Goal: Transaction & Acquisition: Download file/media

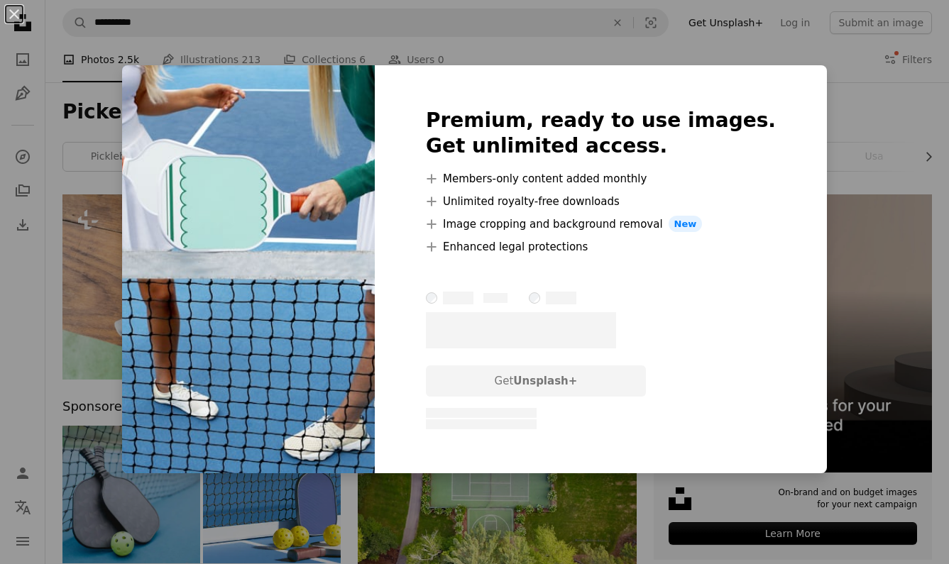
scroll to position [674, 0]
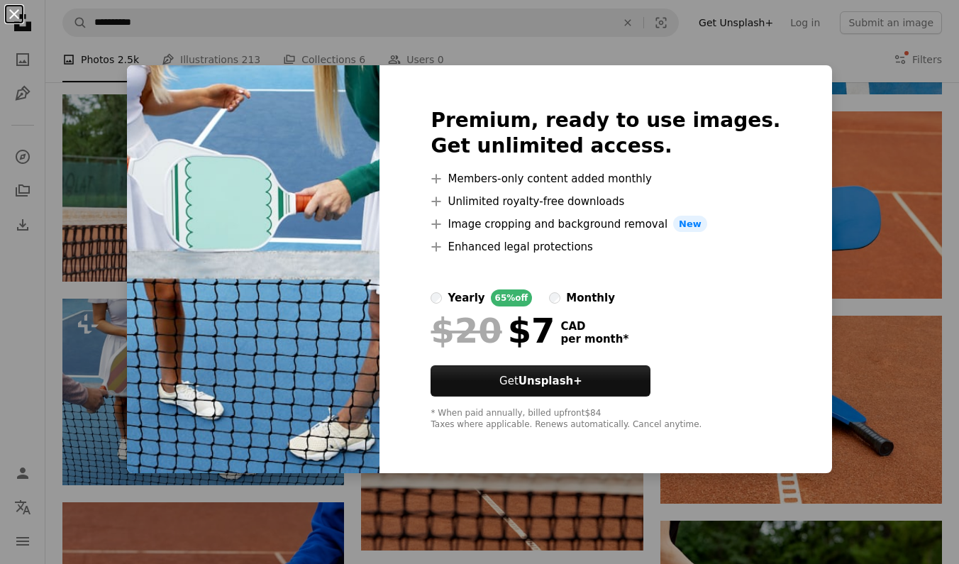
click at [17, 18] on button "An X shape" at bounding box center [14, 14] width 17 height 17
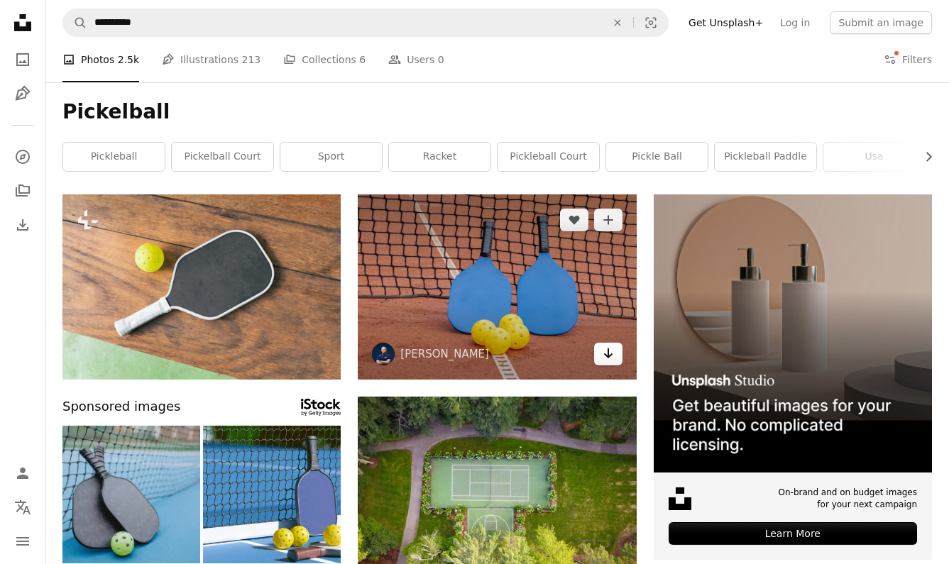
click at [612, 347] on icon "Arrow pointing down" at bounding box center [607, 353] width 11 height 17
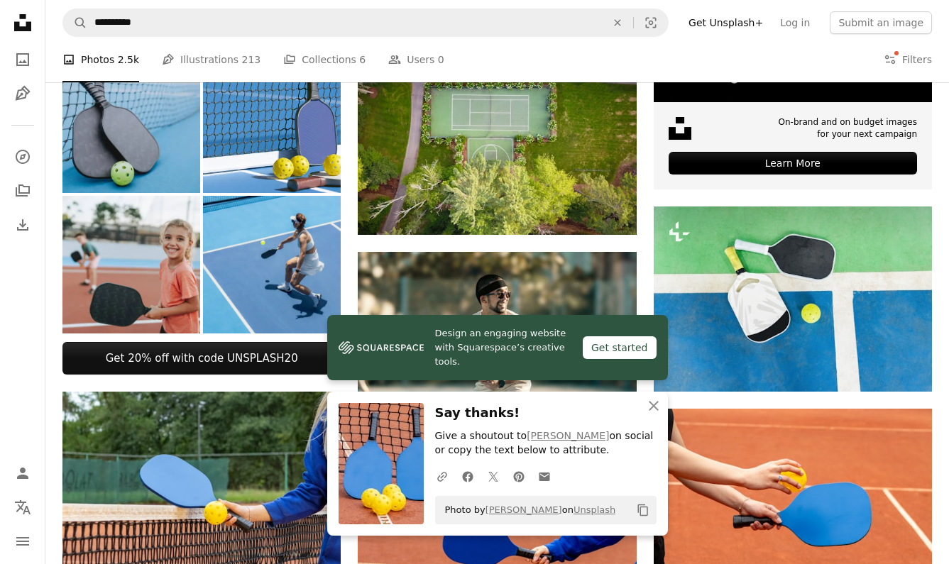
scroll to position [443, 0]
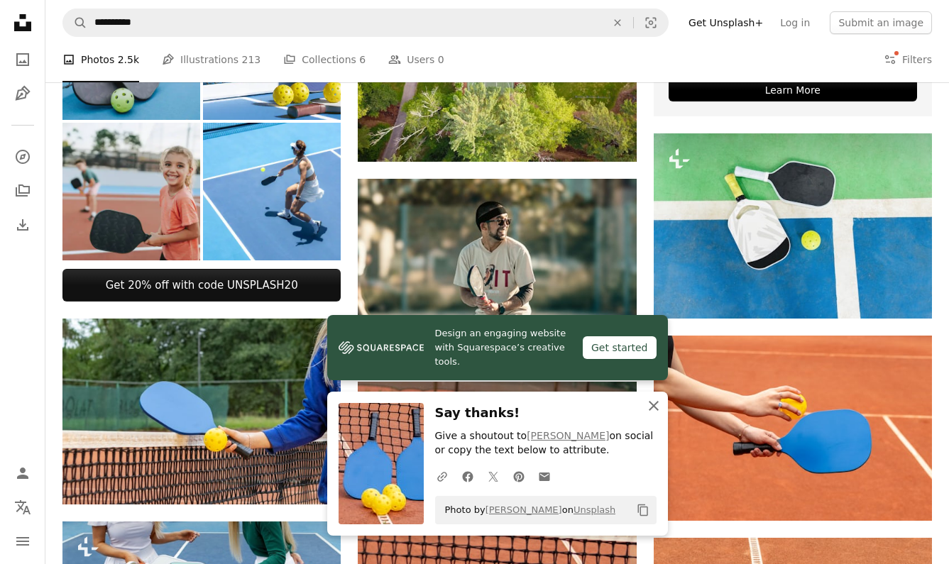
click at [649, 400] on icon "An X shape" at bounding box center [653, 405] width 17 height 17
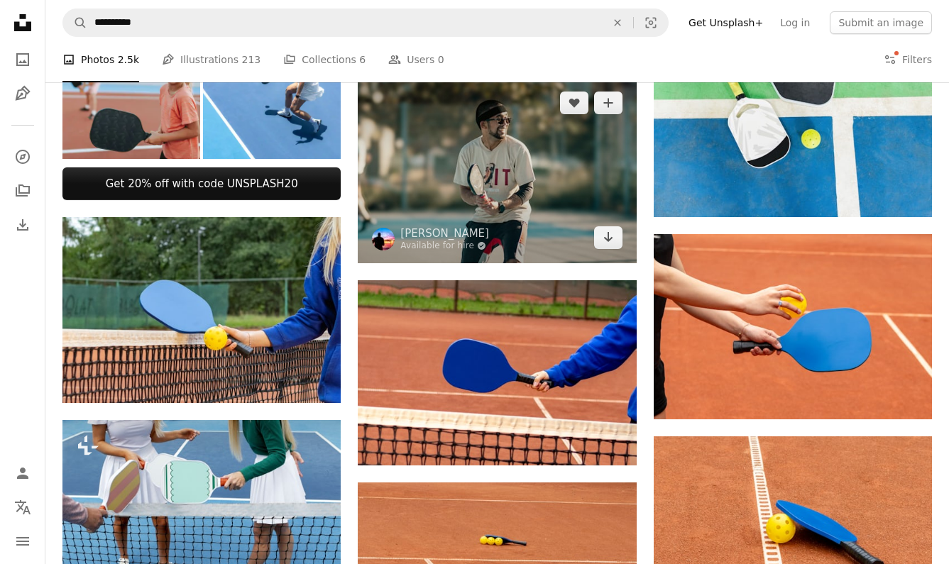
scroll to position [654, 0]
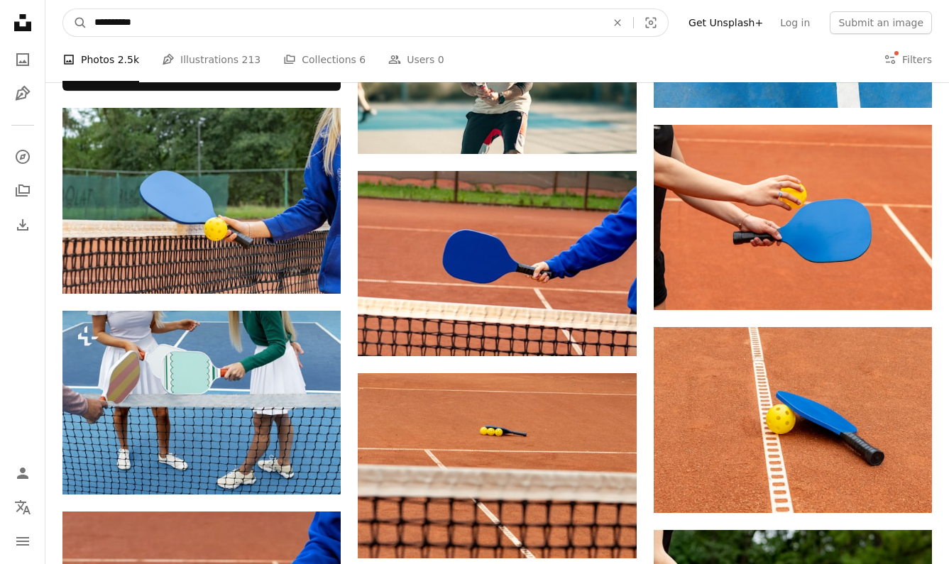
drag, startPoint x: 155, startPoint y: 22, endPoint x: 23, endPoint y: 21, distance: 132.0
click at [23, 21] on div "**********" at bounding box center [474, 573] width 949 height 2455
type input "**********"
click at [75, 23] on button "A magnifying glass" at bounding box center [75, 22] width 24 height 27
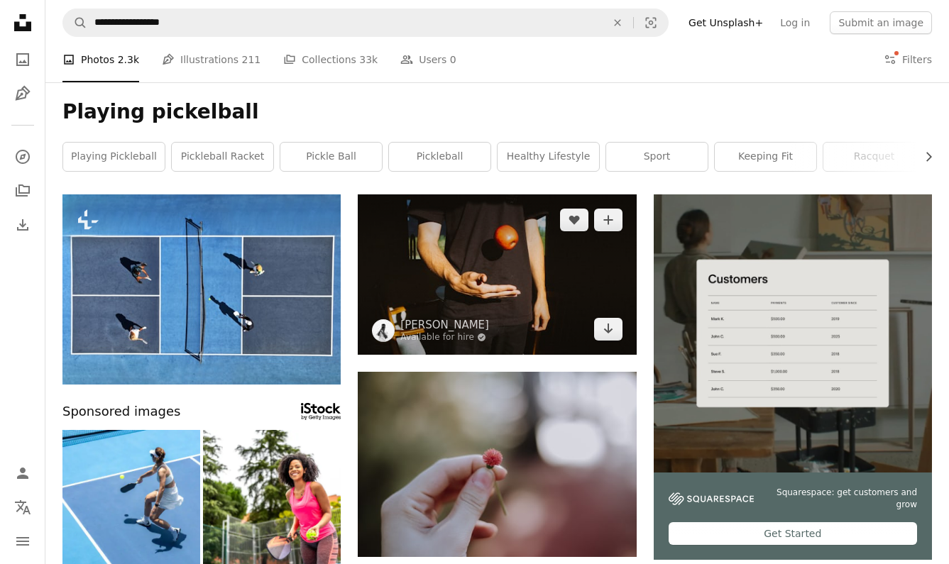
scroll to position [280, 0]
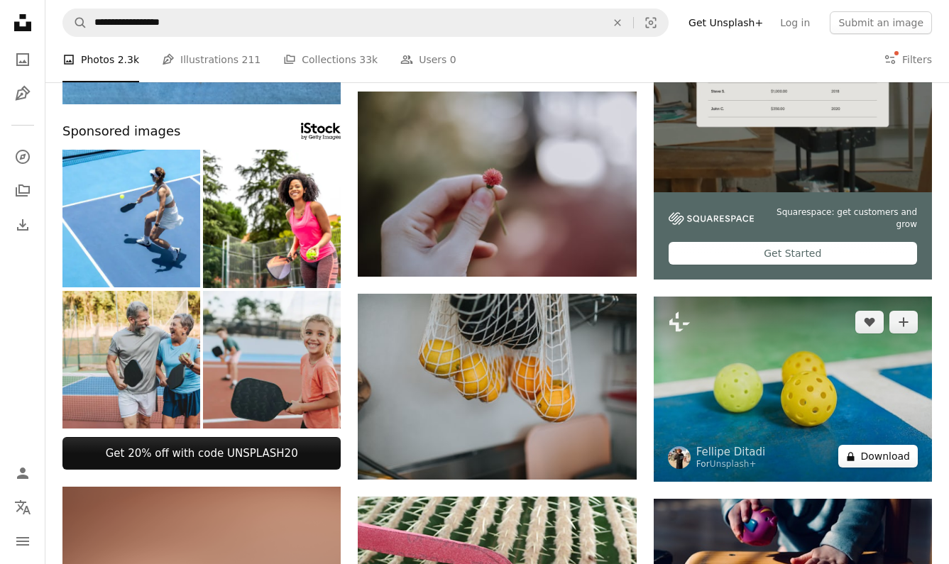
click at [877, 456] on button "A lock Download" at bounding box center [877, 456] width 79 height 23
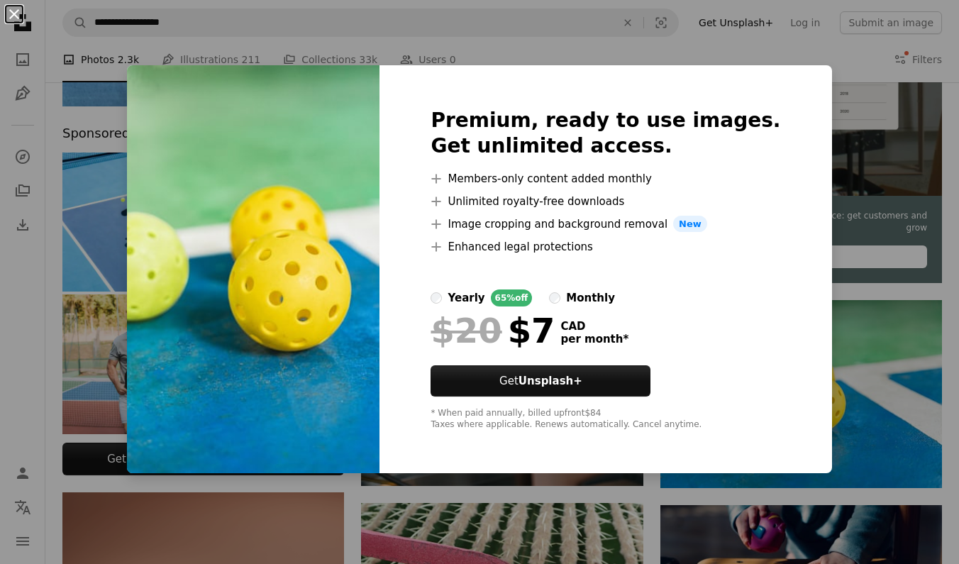
click at [18, 17] on button "An X shape" at bounding box center [14, 14] width 17 height 17
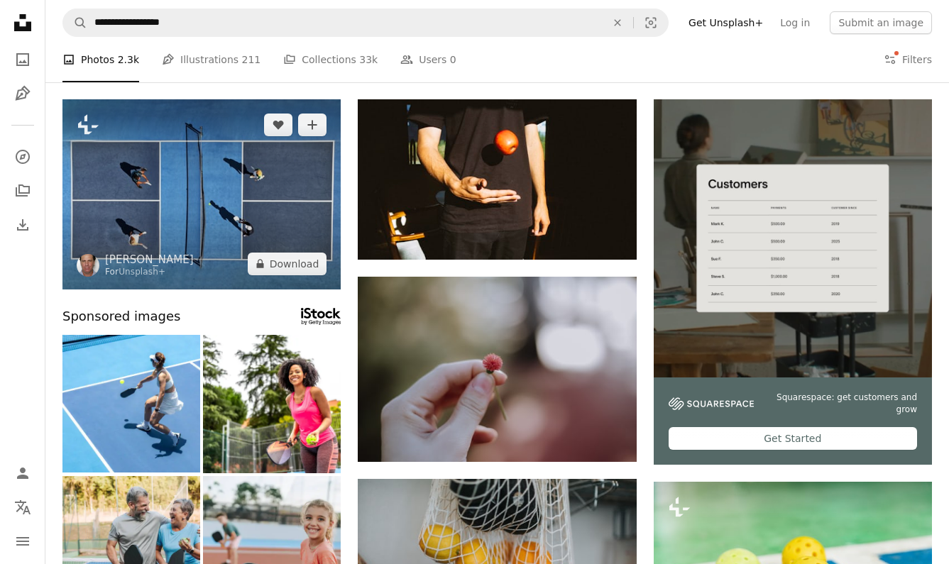
scroll to position [98, 0]
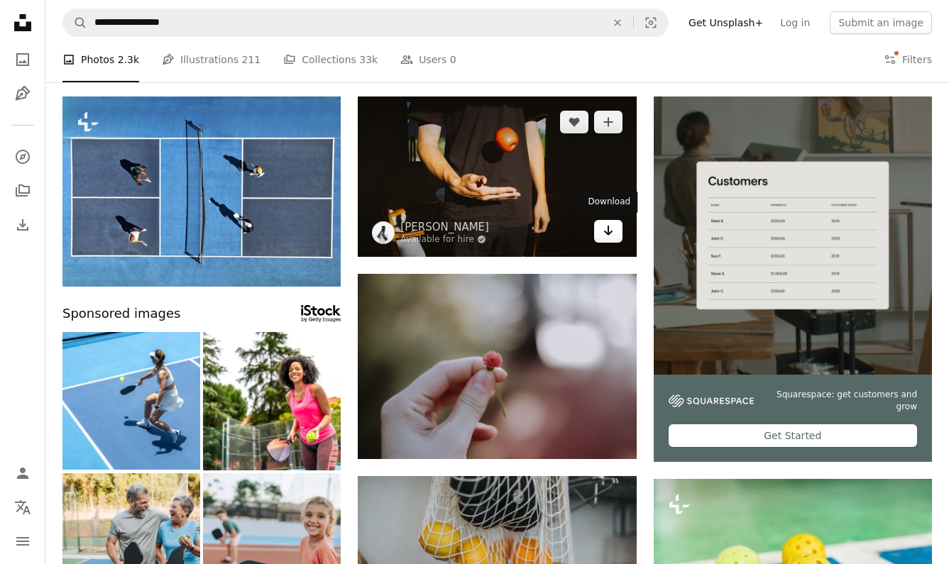
click at [604, 239] on link "Arrow pointing down" at bounding box center [608, 231] width 28 height 23
